Goal: Communication & Community: Participate in discussion

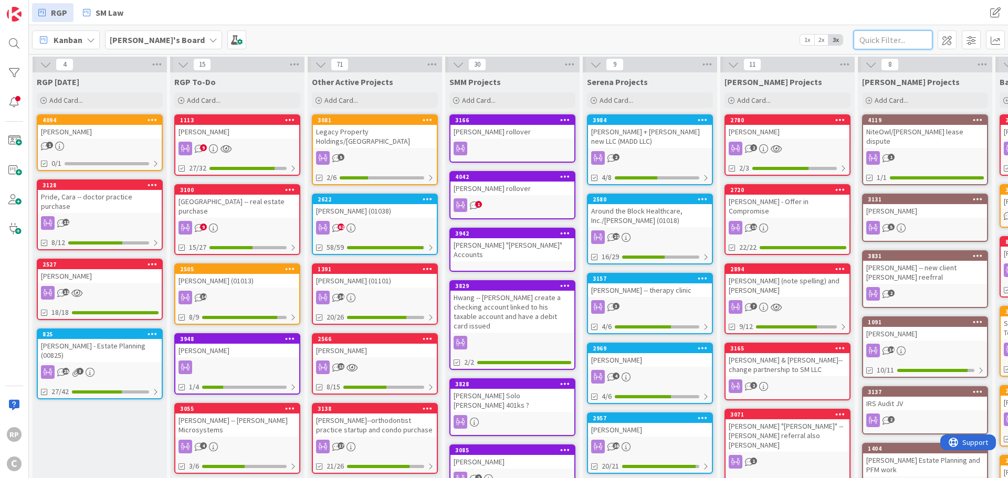
click at [880, 41] on input "text" at bounding box center [892, 39] width 79 height 19
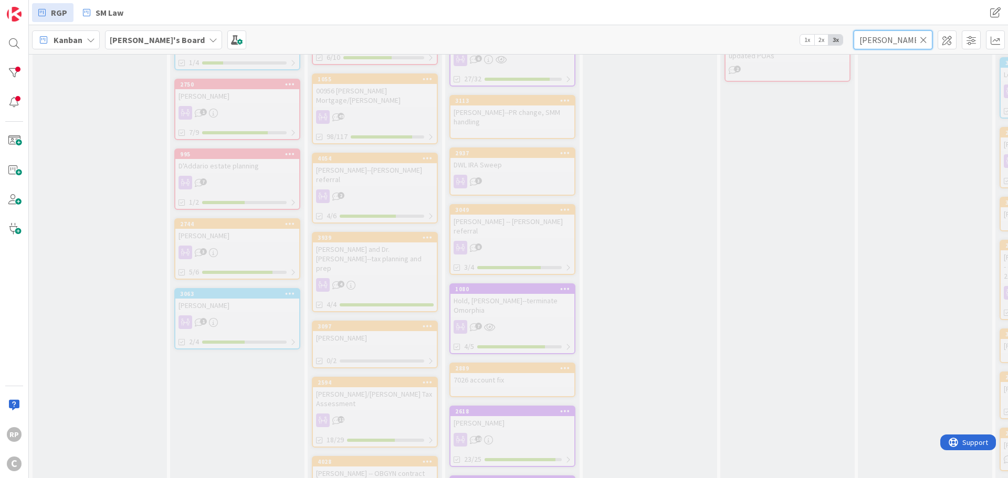
scroll to position [1207, 0]
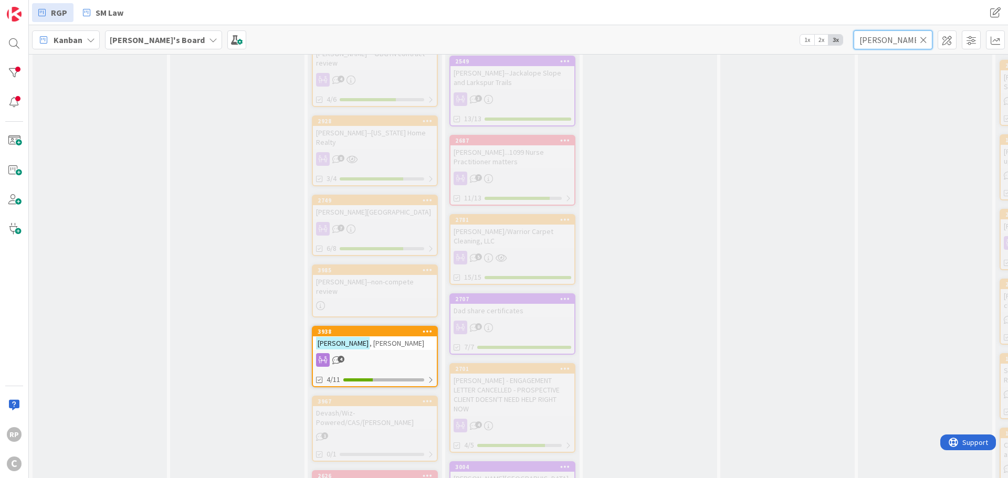
type input "[PERSON_NAME]"
click at [378, 336] on div "[PERSON_NAME]" at bounding box center [375, 343] width 124 height 14
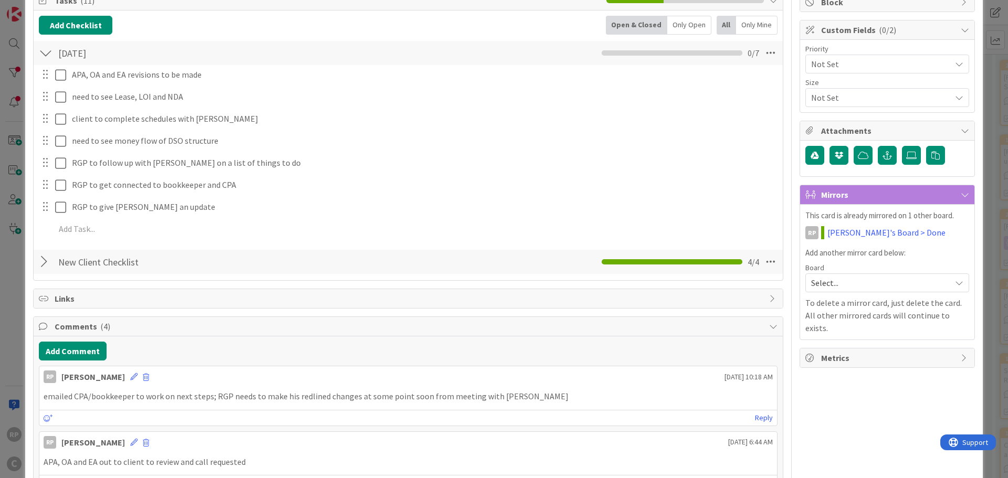
scroll to position [157, 0]
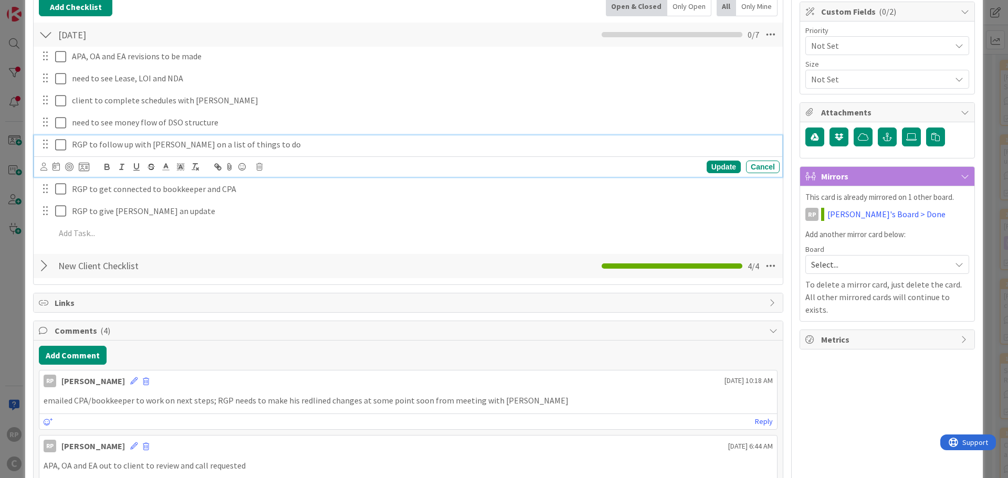
click at [62, 143] on icon at bounding box center [60, 145] width 11 height 13
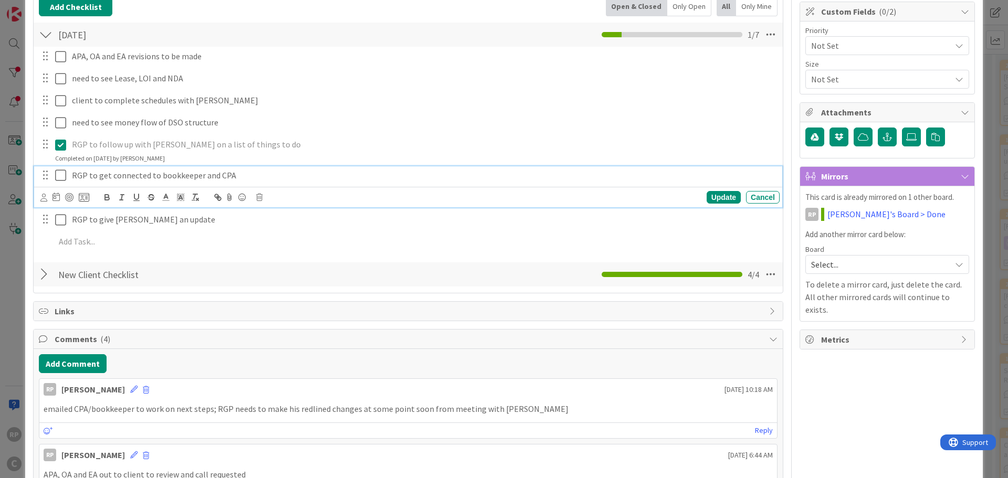
click at [60, 177] on icon at bounding box center [60, 175] width 11 height 13
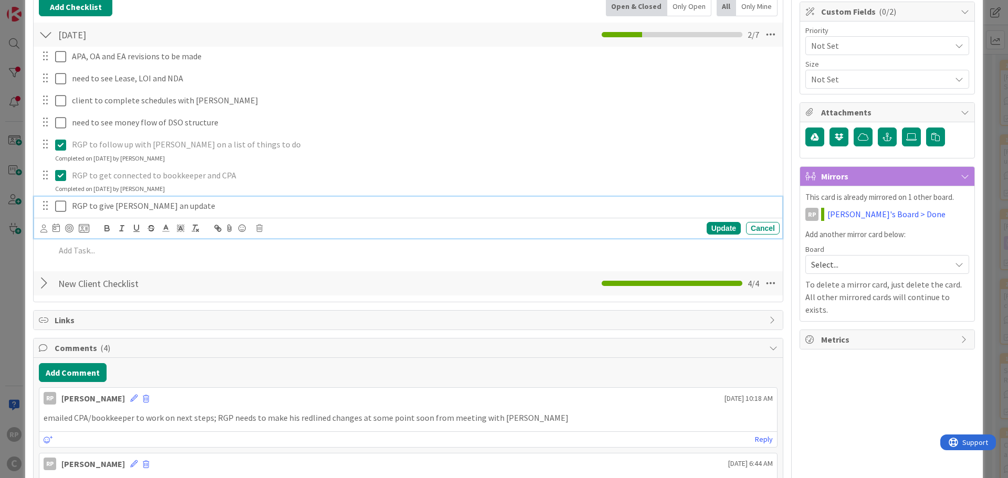
click at [63, 205] on icon at bounding box center [60, 206] width 11 height 13
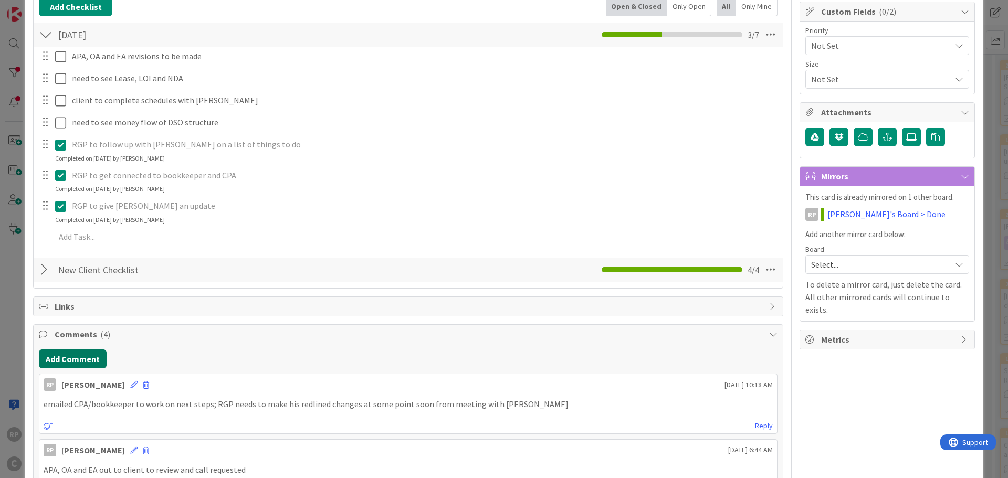
click at [78, 356] on button "Add Comment" at bounding box center [73, 359] width 68 height 19
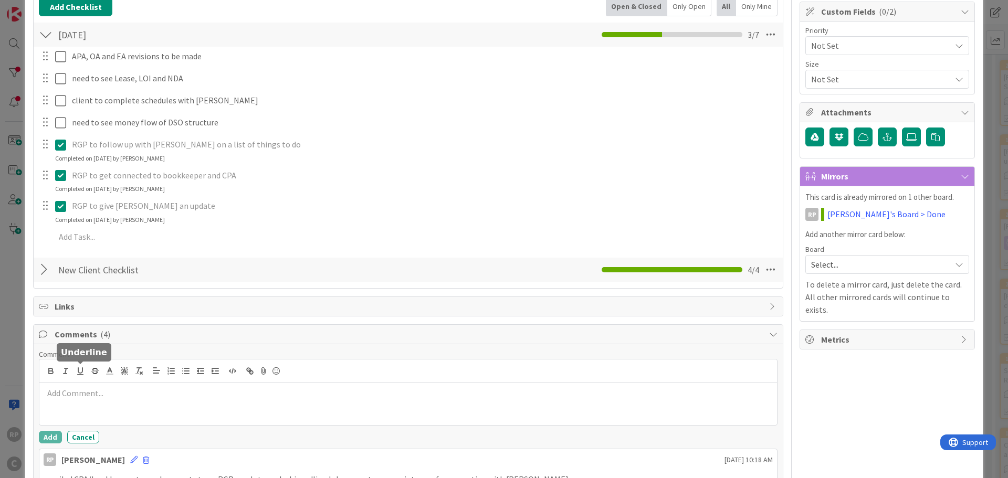
click at [97, 396] on p at bounding box center [408, 393] width 729 height 12
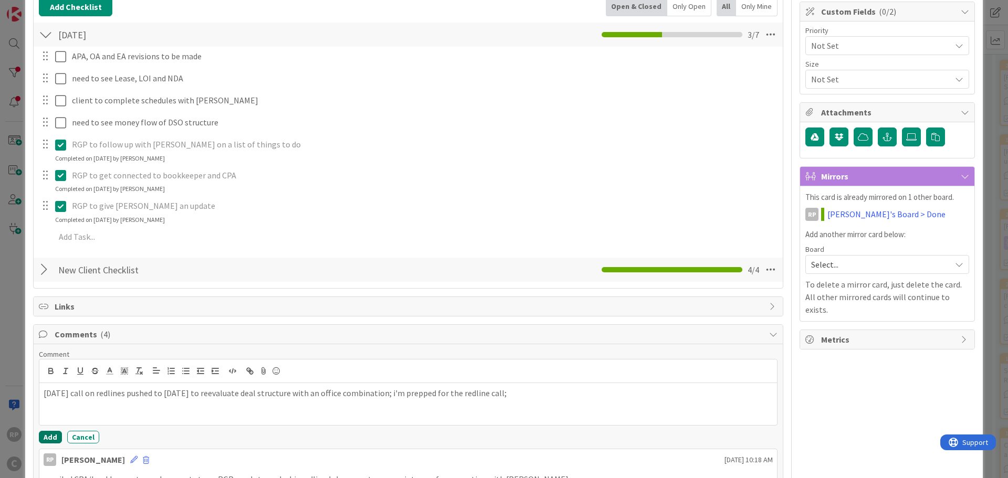
click at [52, 435] on button "Add" at bounding box center [50, 437] width 23 height 13
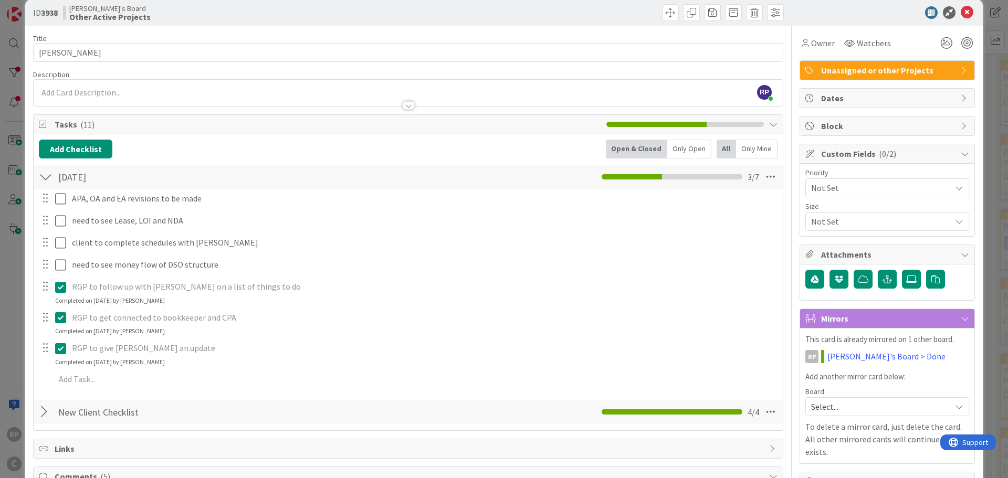
scroll to position [0, 0]
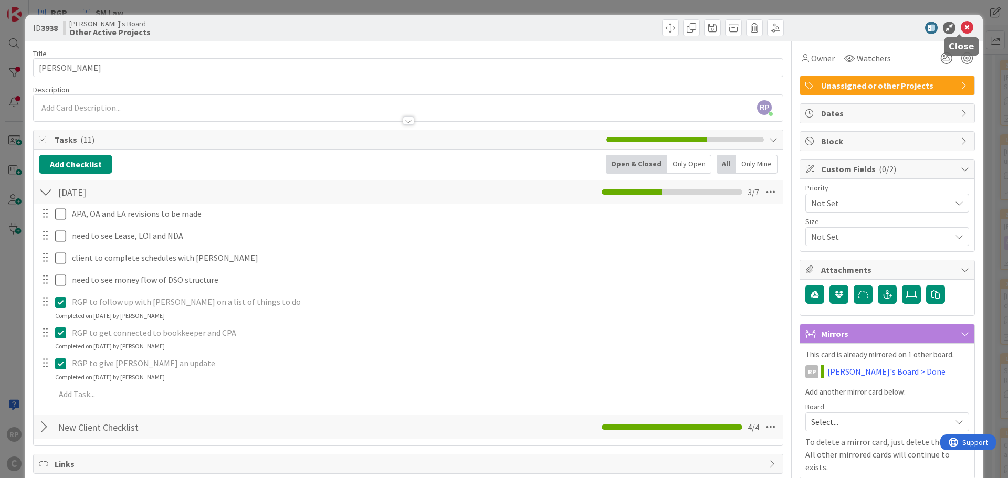
click at [961, 28] on icon at bounding box center [967, 28] width 13 height 13
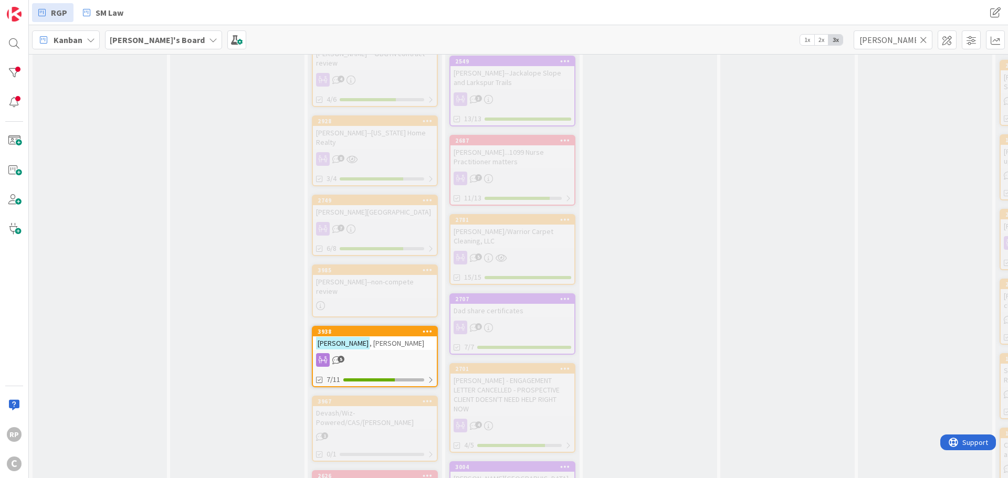
click at [925, 39] on icon at bounding box center [923, 39] width 7 height 9
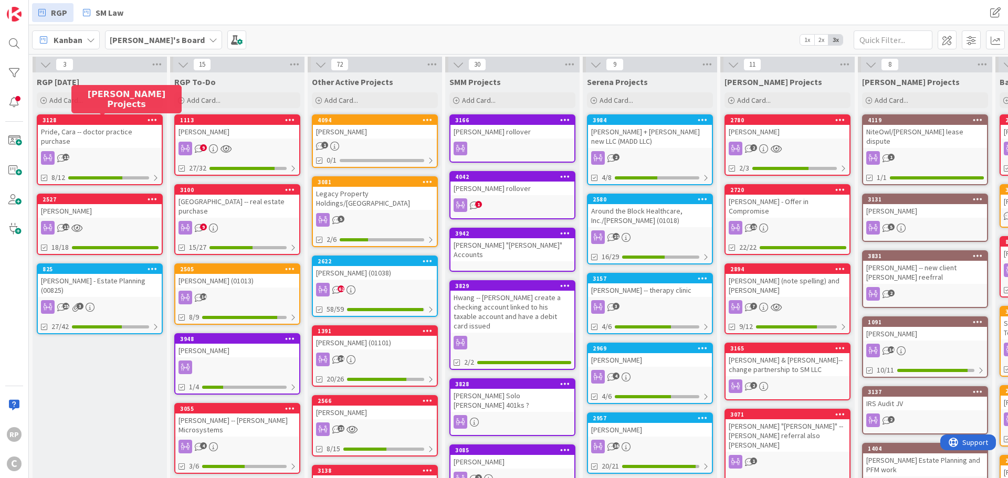
click at [375, 122] on div "4094" at bounding box center [377, 120] width 119 height 7
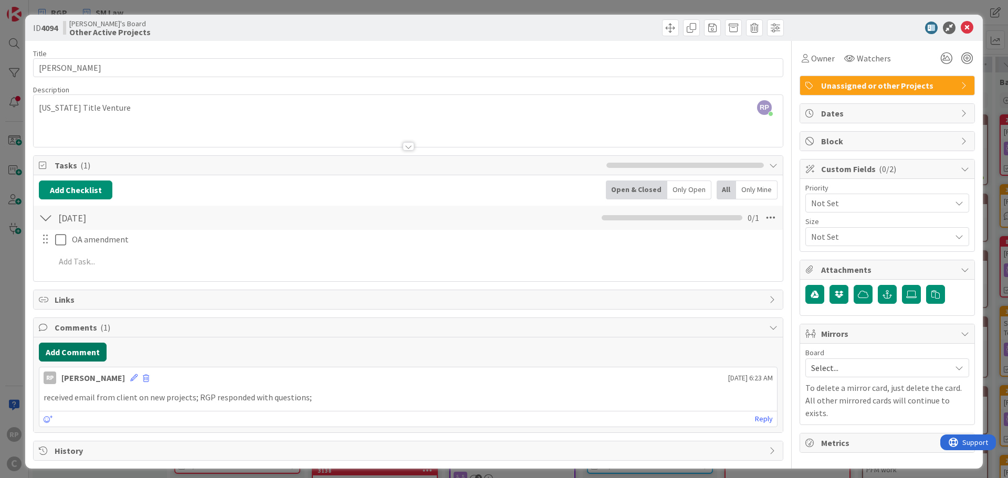
click at [71, 355] on button "Add Comment" at bounding box center [73, 352] width 68 height 19
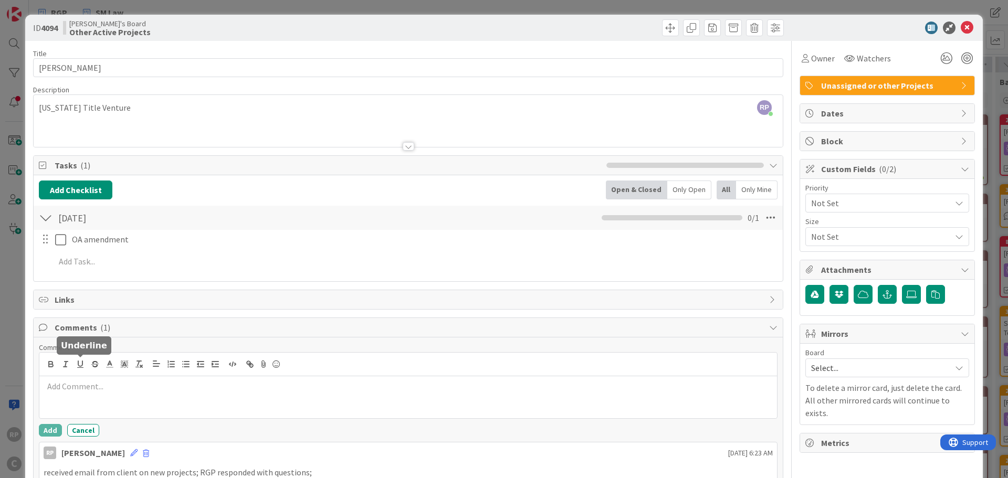
click at [80, 393] on div at bounding box center [407, 397] width 737 height 42
click at [55, 431] on button "Add" at bounding box center [50, 430] width 23 height 13
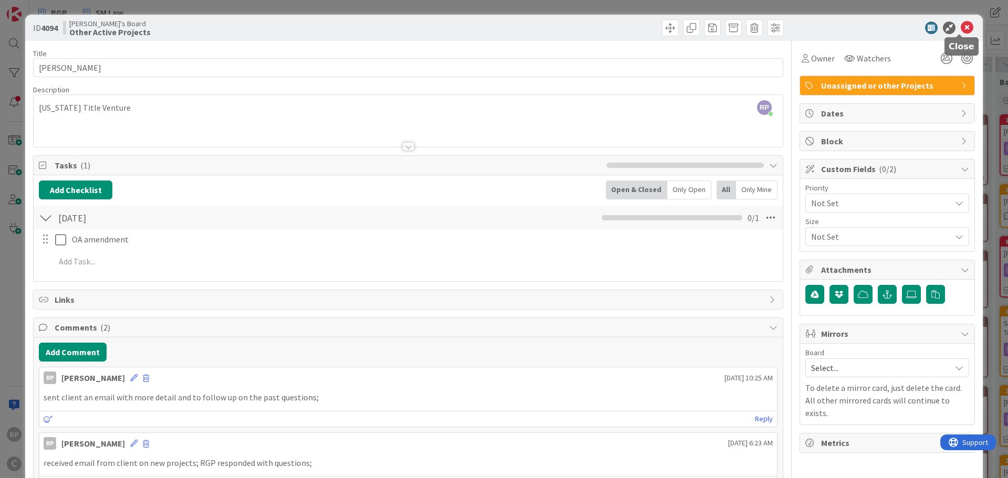
click at [964, 23] on icon at bounding box center [967, 28] width 13 height 13
